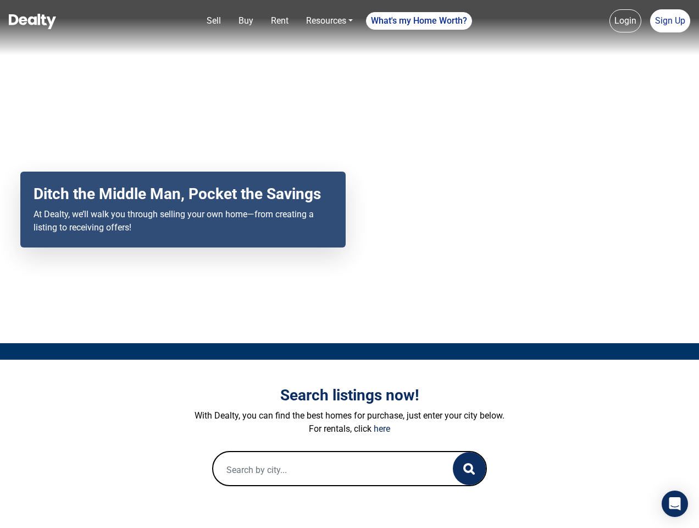
click at [350, 264] on div "Your browser does not support the video tag. Ditch the Middle Man, Pocket the S…" at bounding box center [349, 171] width 699 height 343
click at [214, 21] on link "Sell" at bounding box center [213, 21] width 23 height 22
click at [246, 21] on link "Buy" at bounding box center [246, 21] width 24 height 22
click at [280, 21] on link "Rent" at bounding box center [280, 21] width 26 height 22
click at [329, 21] on link "Resources" at bounding box center [330, 21] width 56 height 22
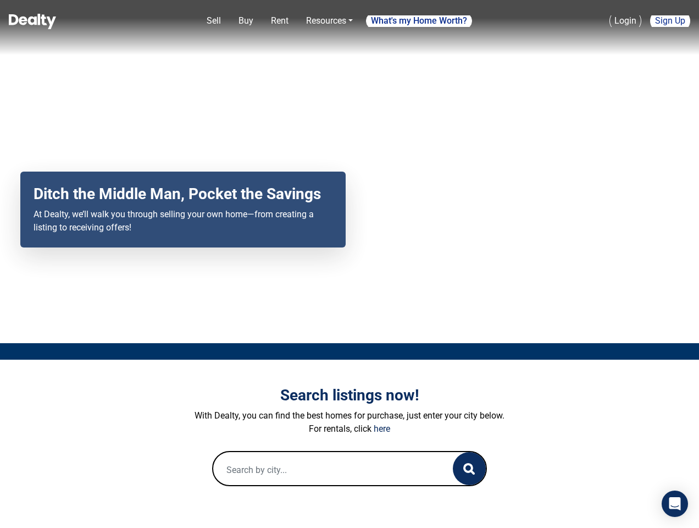
click at [419, 21] on link "What's my Home Worth?" at bounding box center [419, 21] width 106 height 18
click at [626, 21] on link "Login" at bounding box center [626, 20] width 32 height 23
click at [670, 21] on link "Sign Up" at bounding box center [670, 20] width 40 height 23
click at [469, 468] on icon "button" at bounding box center [469, 469] width 12 height 12
click at [675, 504] on icon "Open Intercom Messenger" at bounding box center [676, 503] width 12 height 13
